Goal: Find specific page/section: Find specific page/section

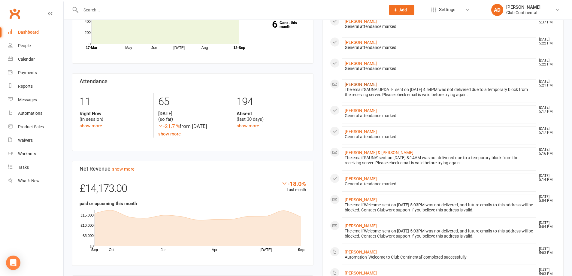
scroll to position [120, 0]
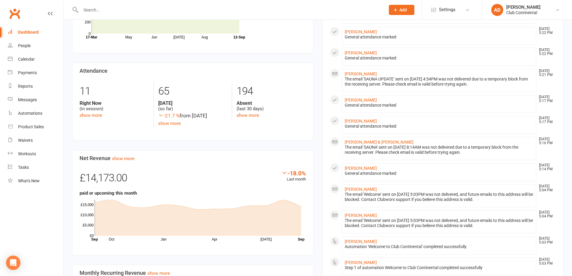
click at [158, 9] on input "text" at bounding box center [230, 10] width 302 height 8
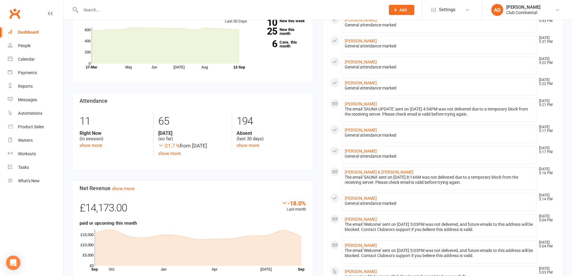
scroll to position [0, 0]
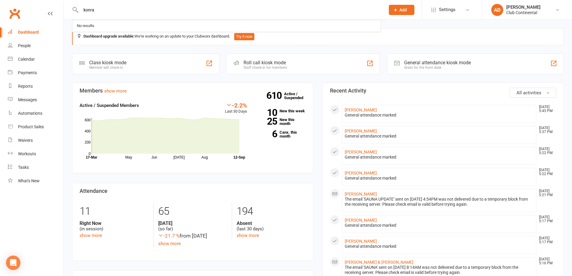
click at [131, 11] on input "konra" at bounding box center [230, 10] width 302 height 8
click at [130, 11] on input "konra" at bounding box center [230, 10] width 302 height 8
type input "kon"
click at [130, 9] on input "kon" at bounding box center [230, 10] width 302 height 8
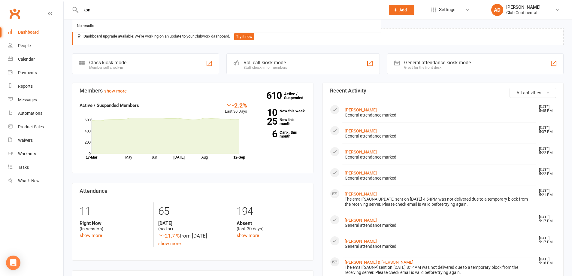
click at [130, 9] on input "kon" at bounding box center [230, 10] width 302 height 8
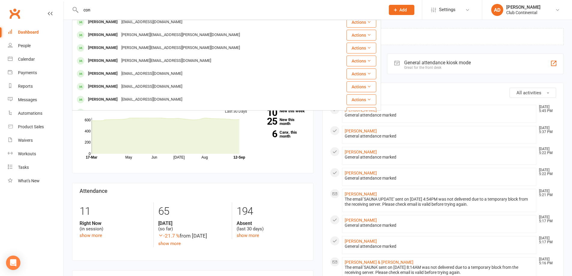
scroll to position [168, 0]
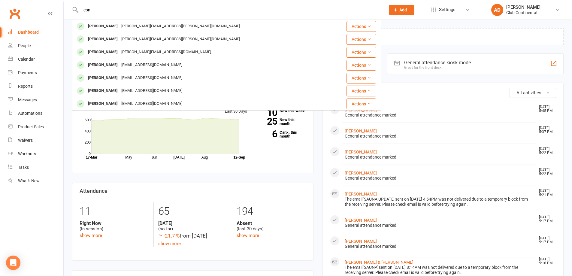
type input "con"
click at [170, 5] on div "con Dave Horton horton01@sky.com Actions Ned Dadson neddadson@gmail.com Actions…" at bounding box center [226, 10] width 309 height 20
click at [171, 10] on input "con" at bounding box center [230, 10] width 302 height 8
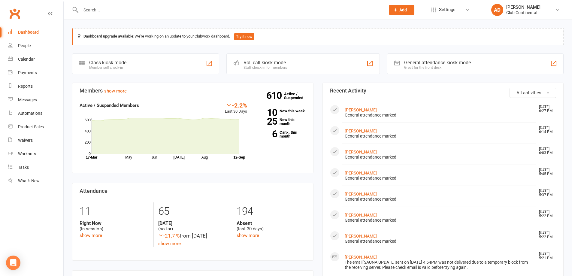
click at [528, 93] on span "All activities" at bounding box center [528, 92] width 25 height 5
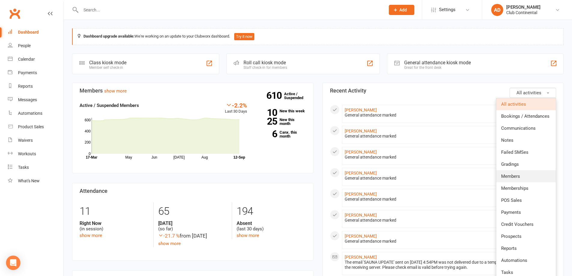
click at [524, 173] on link "Members" at bounding box center [525, 176] width 59 height 12
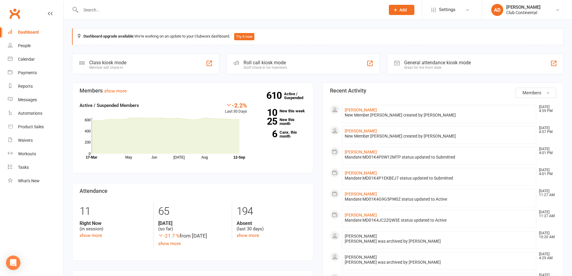
click at [532, 95] on span "Members" at bounding box center [531, 92] width 19 height 5
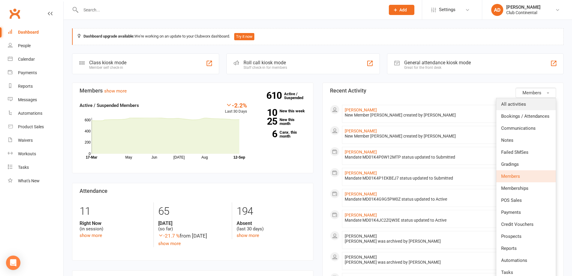
click at [526, 105] on link "All activities" at bounding box center [525, 104] width 59 height 12
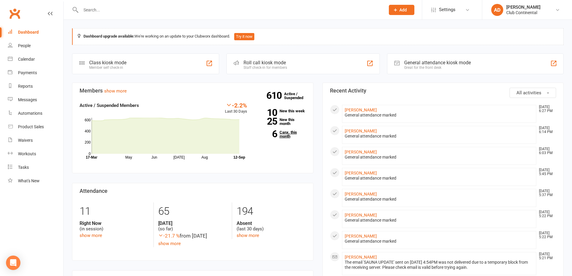
click at [290, 134] on link "6 Canx. this month" at bounding box center [281, 134] width 50 height 8
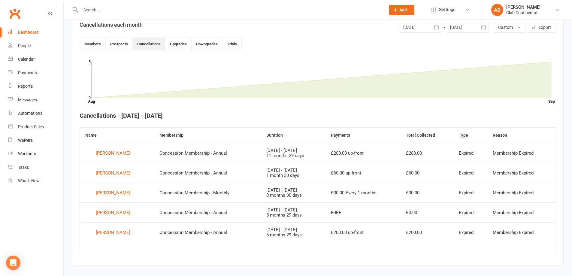
scroll to position [155, 0]
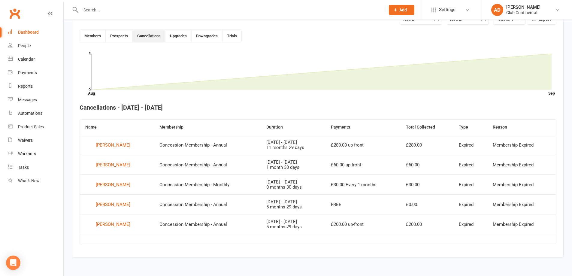
click at [38, 29] on link "Dashboard" at bounding box center [36, 33] width 56 height 14
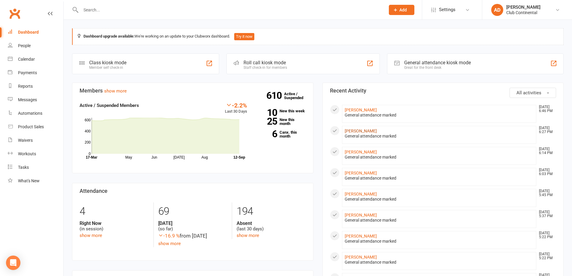
click at [351, 131] on link "[PERSON_NAME]" at bounding box center [361, 130] width 32 height 5
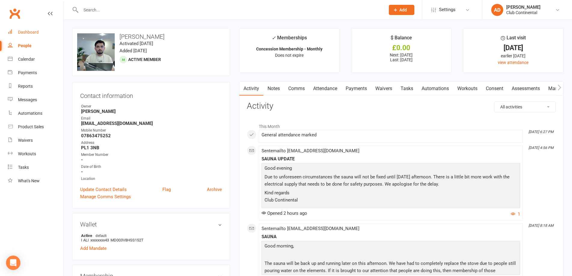
click at [27, 32] on div "Dashboard" at bounding box center [28, 32] width 21 height 5
